Goal: Entertainment & Leisure: Consume media (video, audio)

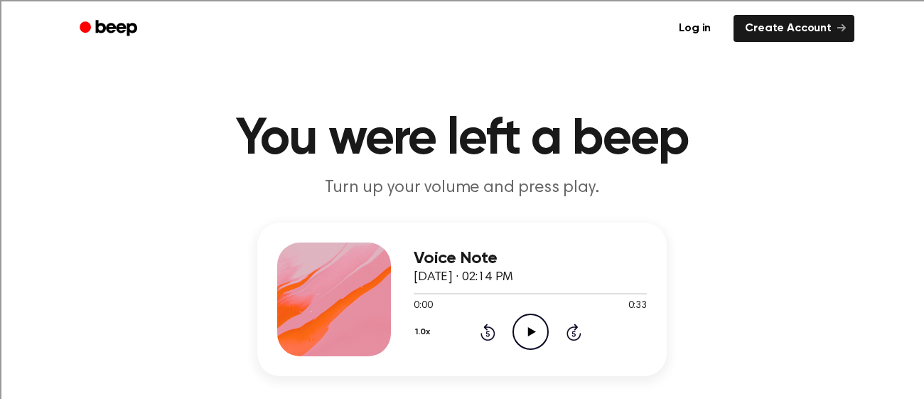
click at [500, 152] on h1 "You were left a beep" at bounding box center [462, 139] width 728 height 51
click at [522, 329] on icon "Play Audio" at bounding box center [530, 331] width 36 height 36
click at [520, 340] on icon "Play Audio" at bounding box center [530, 331] width 36 height 36
click at [521, 328] on icon "Play Audio" at bounding box center [530, 331] width 36 height 36
click at [526, 330] on icon "Play Audio" at bounding box center [530, 331] width 36 height 36
